Goal: Check status: Check status

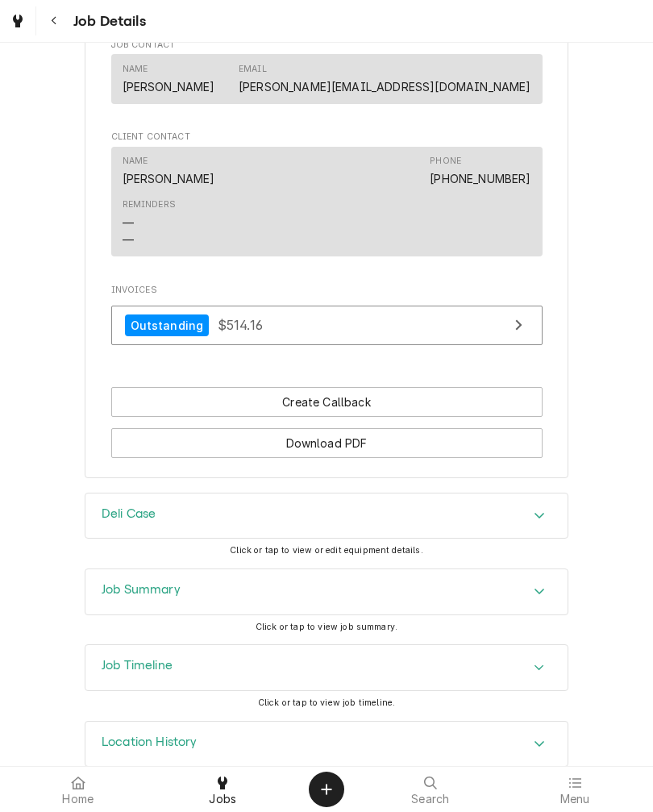
scroll to position [1009, 0]
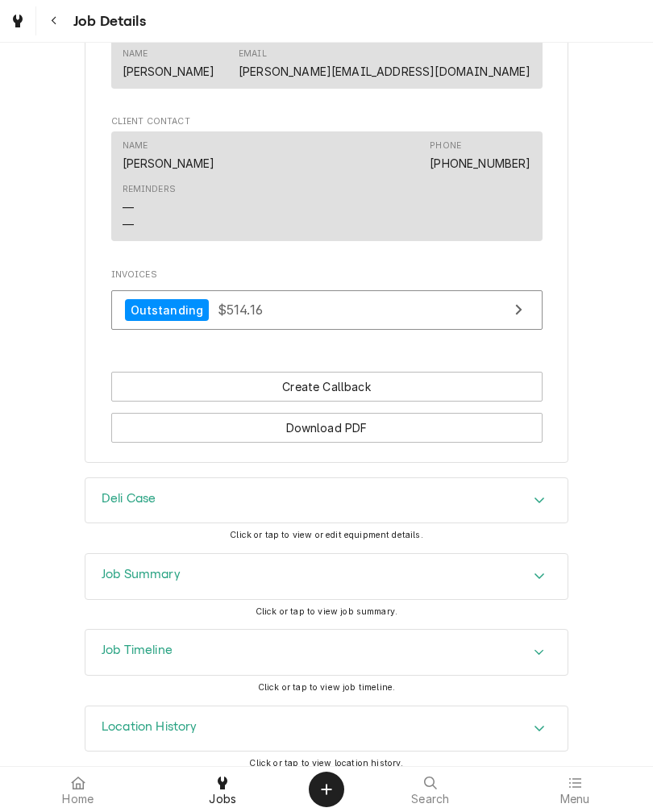
click at [303, 617] on span "Click or tap to view job summary." at bounding box center [326, 611] width 142 height 10
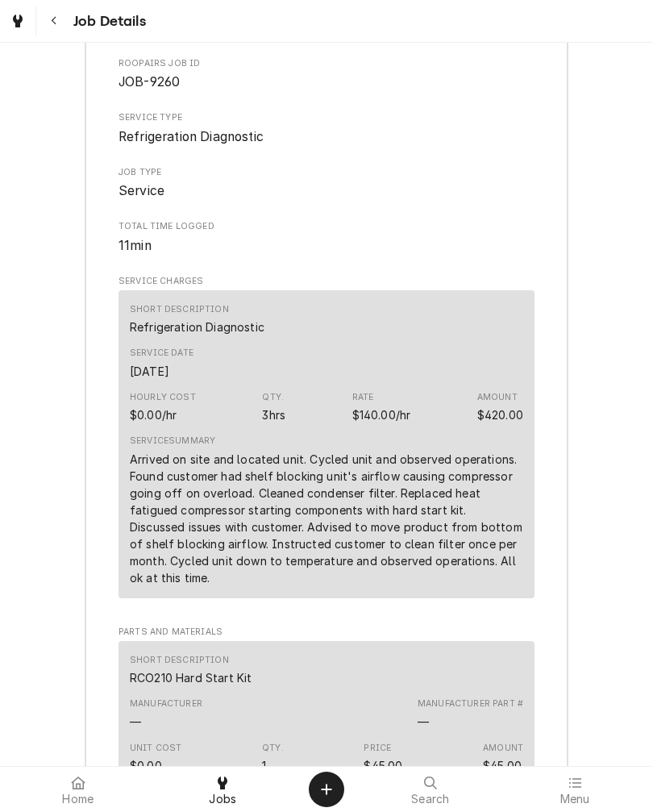
scroll to position [1570, 0]
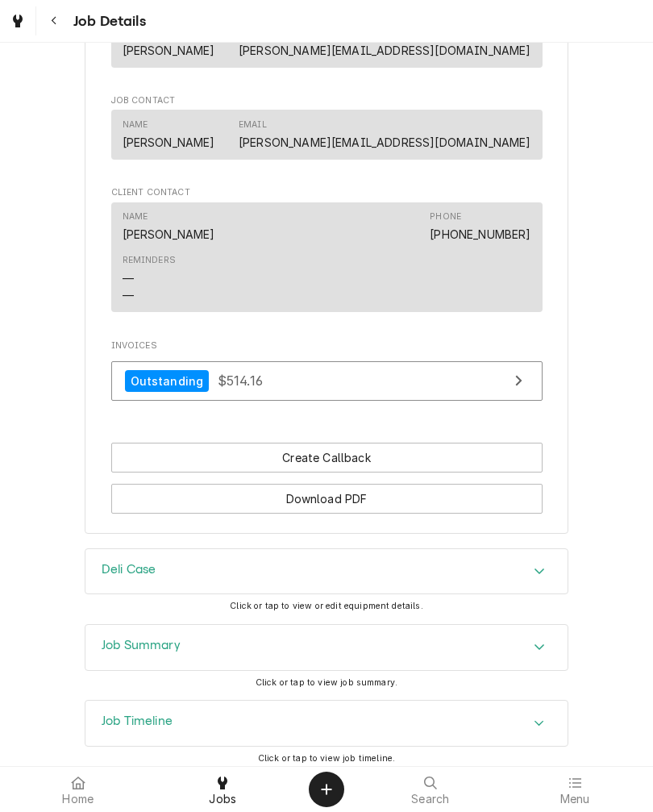
scroll to position [940, 0]
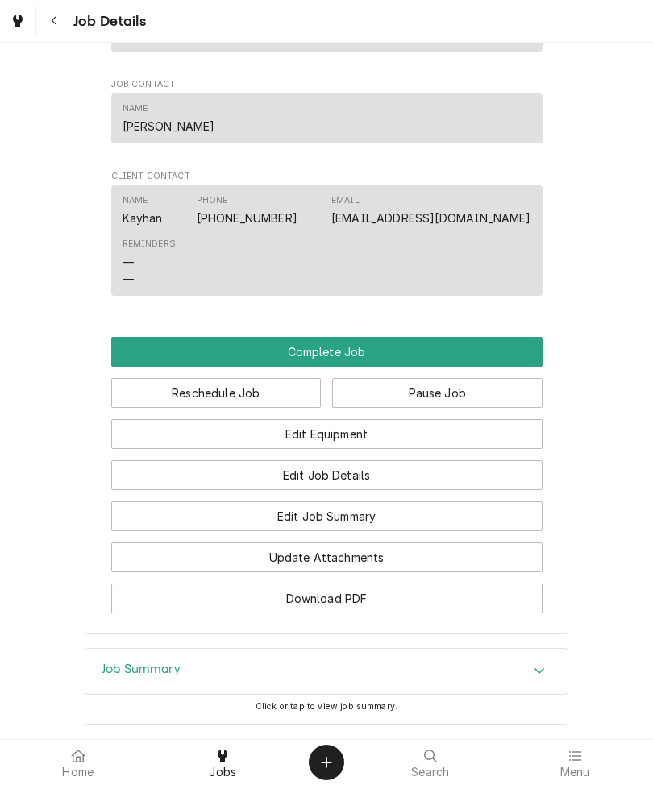
scroll to position [997, 0]
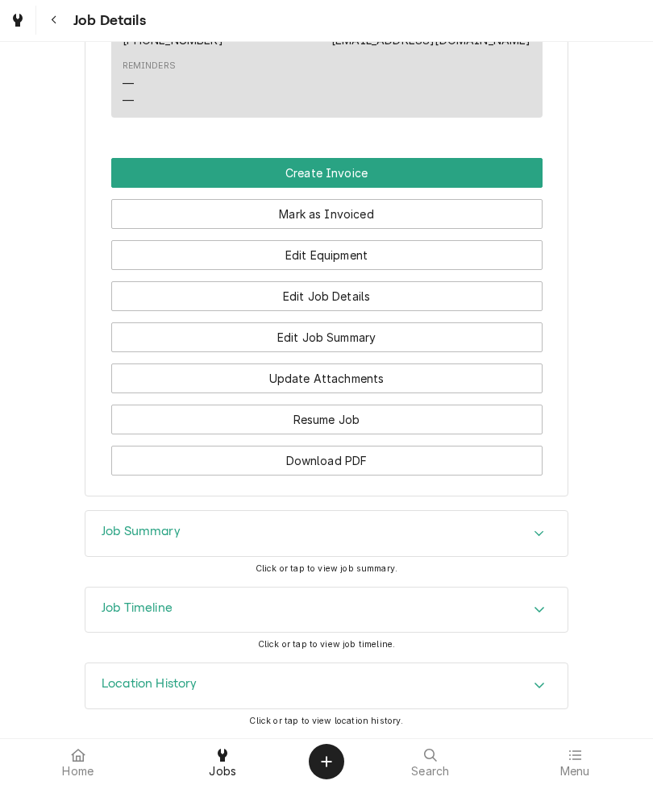
scroll to position [1451, 0]
click at [329, 570] on span "Click or tap to view job summary." at bounding box center [326, 569] width 142 height 10
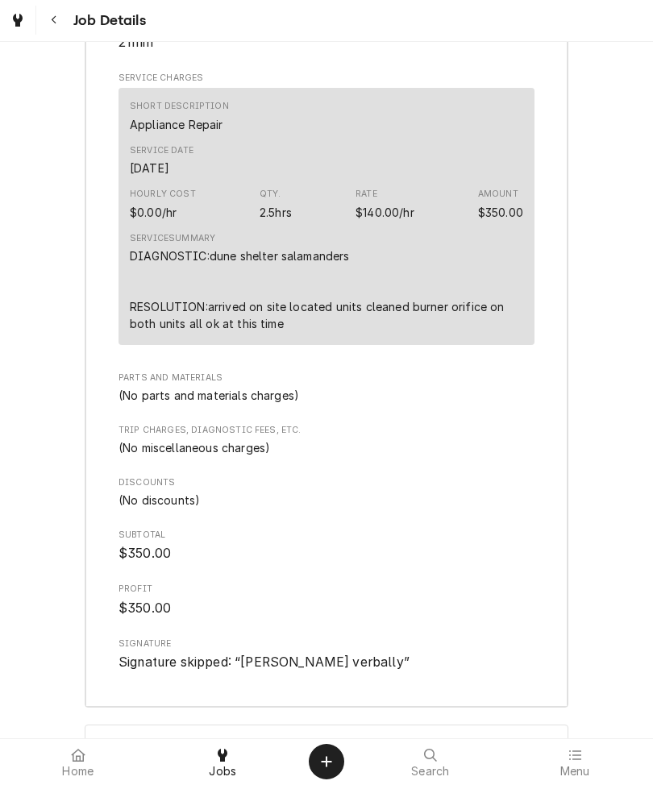
scroll to position [2133, 0]
